Goal: Book appointment/travel/reservation

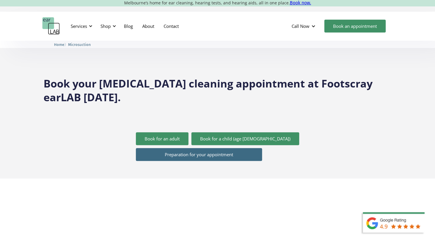
scroll to position [1421, 0]
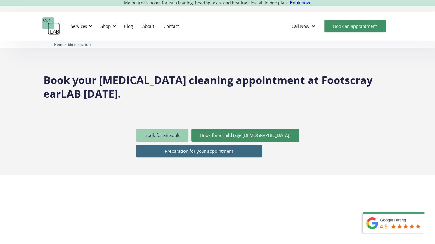
click at [185, 129] on link "Book for an adult" at bounding box center [162, 135] width 53 height 13
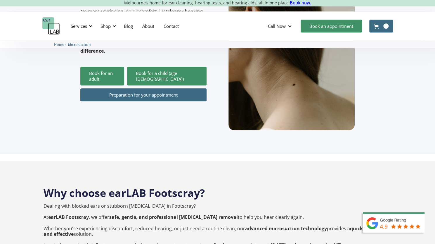
scroll to position [189, 0]
click at [176, 29] on link "Contact" at bounding box center [171, 26] width 25 height 17
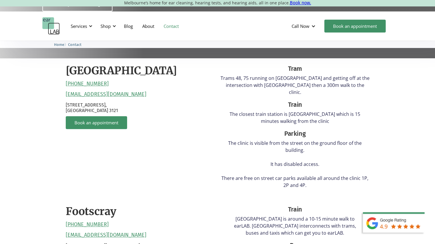
scroll to position [292, 0]
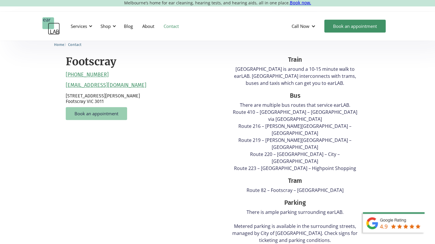
click at [112, 107] on link "Book an appointment" at bounding box center [96, 113] width 61 height 13
